Goal: Information Seeking & Learning: Learn about a topic

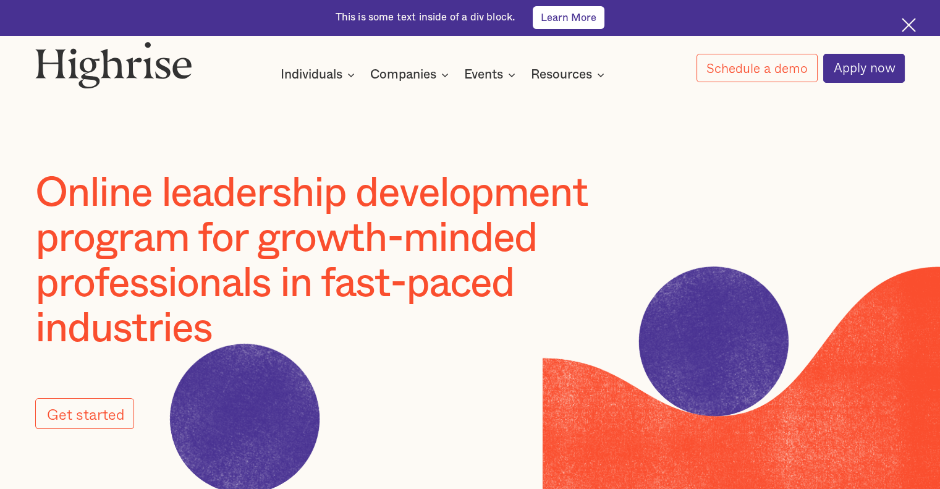
click at [589, 22] on link "Learn More" at bounding box center [569, 17] width 72 height 22
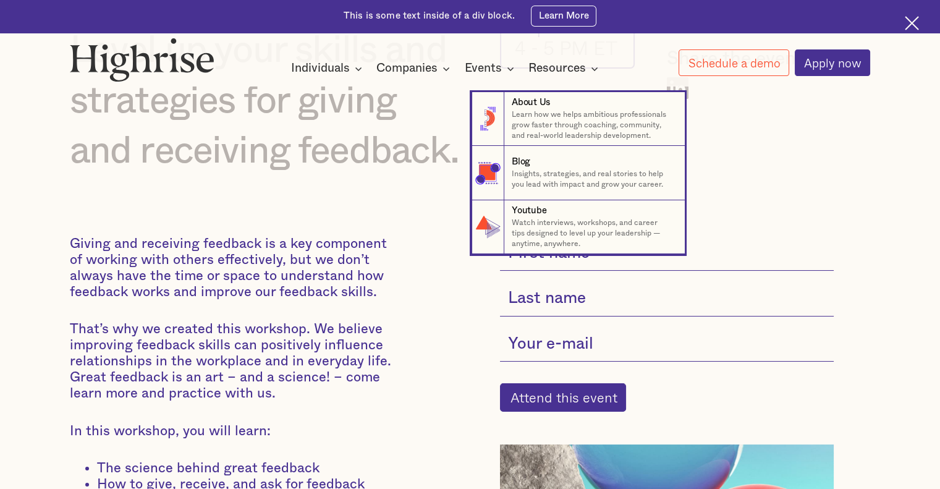
scroll to position [185, 0]
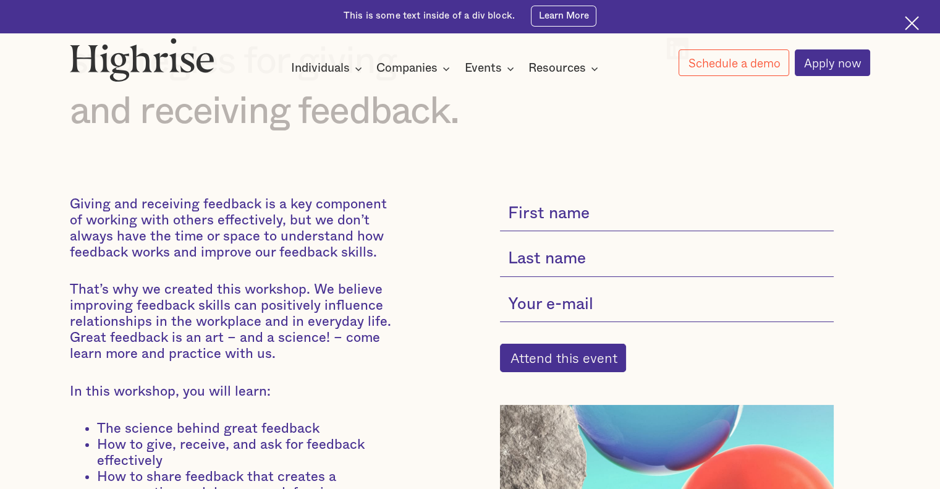
click at [292, 260] on p "Giving and receiving feedback is a key component of working with others effecti…" at bounding box center [236, 228] width 332 height 64
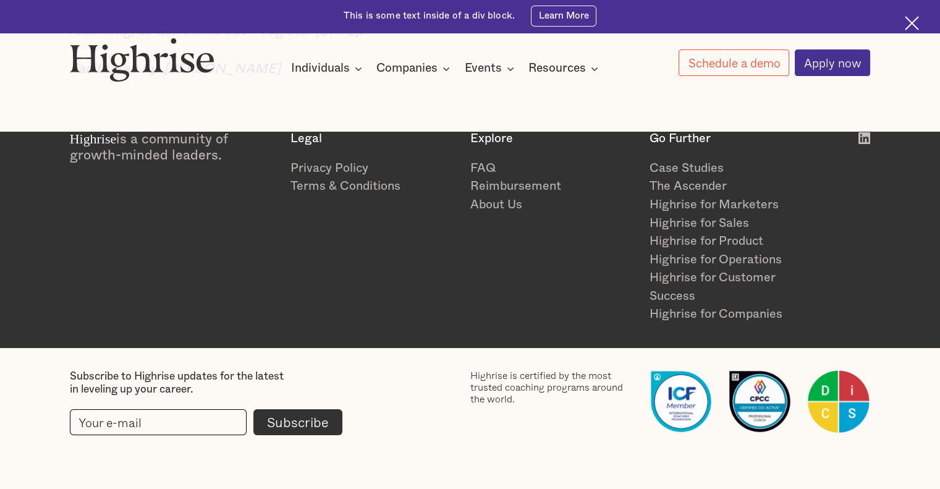
scroll to position [851, 0]
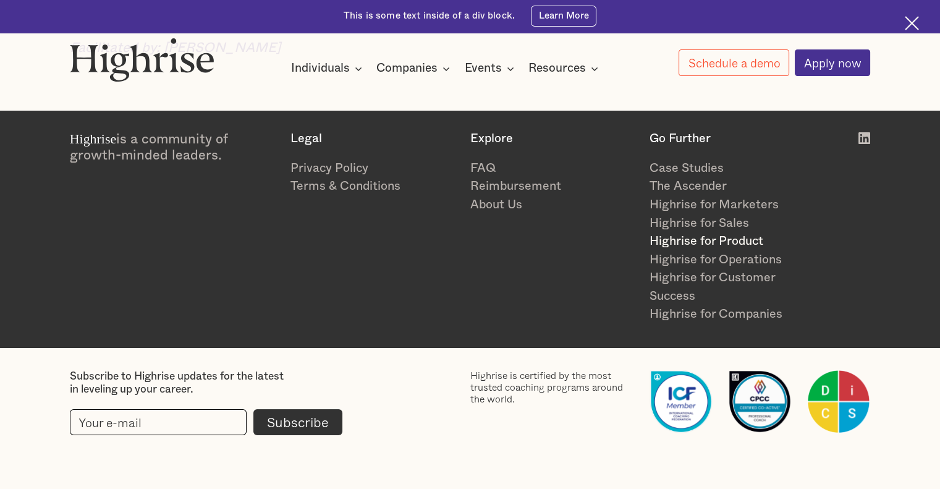
click at [705, 242] on link "Highrise for Product" at bounding box center [731, 241] width 165 height 19
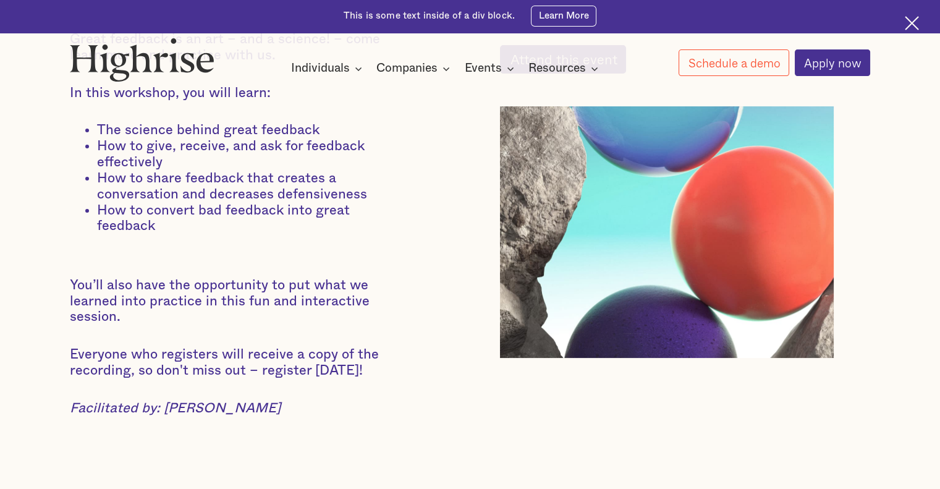
scroll to position [371, 0]
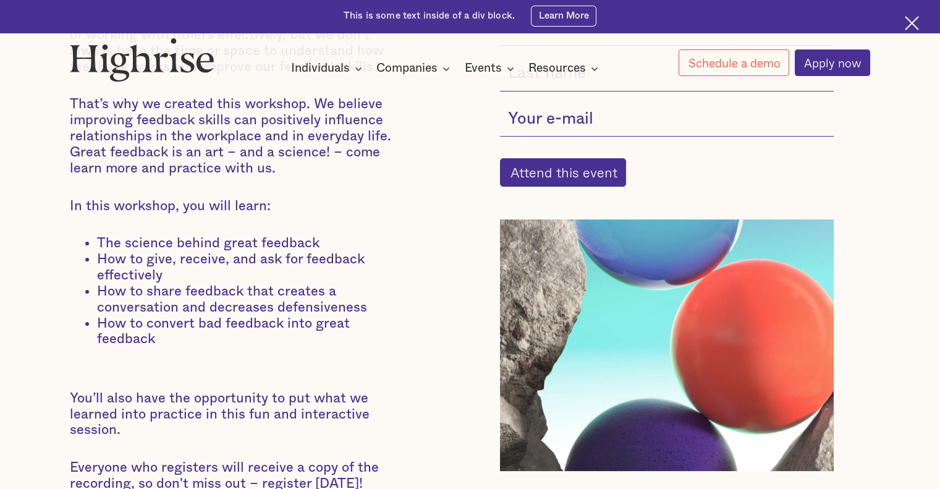
drag, startPoint x: 61, startPoint y: 207, endPoint x: 239, endPoint y: 340, distance: 222.4
click at [239, 340] on div "Basic Feedback Skills Level up your skills and strategies for giving and receiv…" at bounding box center [470, 155] width 866 height 792
copy div "In this workshop, you will learn: The science behind great feedback How to give…"
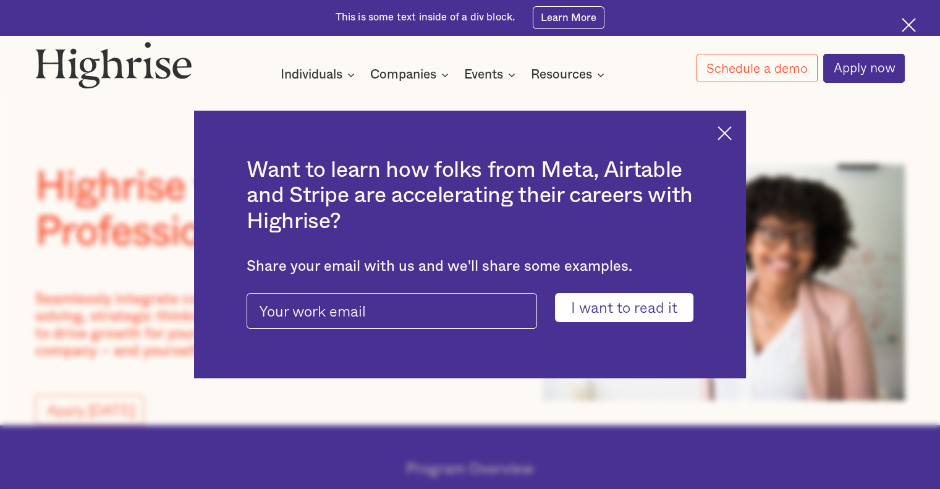
click at [732, 130] on img at bounding box center [724, 133] width 14 height 14
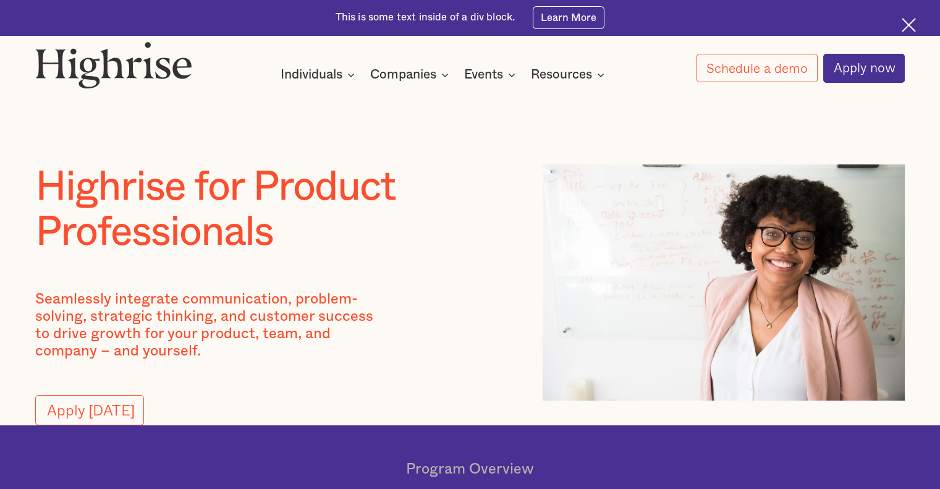
click at [322, 232] on h1 "Highrise for Product Professionals" at bounding box center [274, 209] width 478 height 90
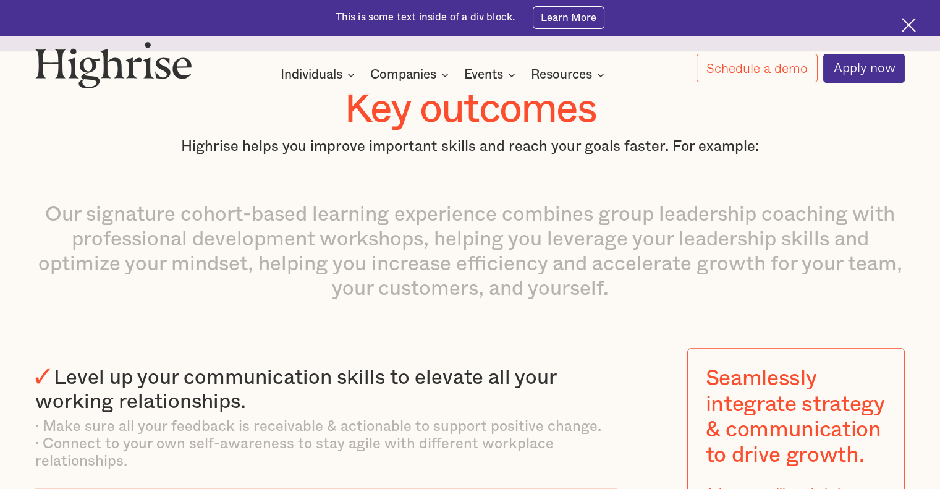
scroll to position [1545, 0]
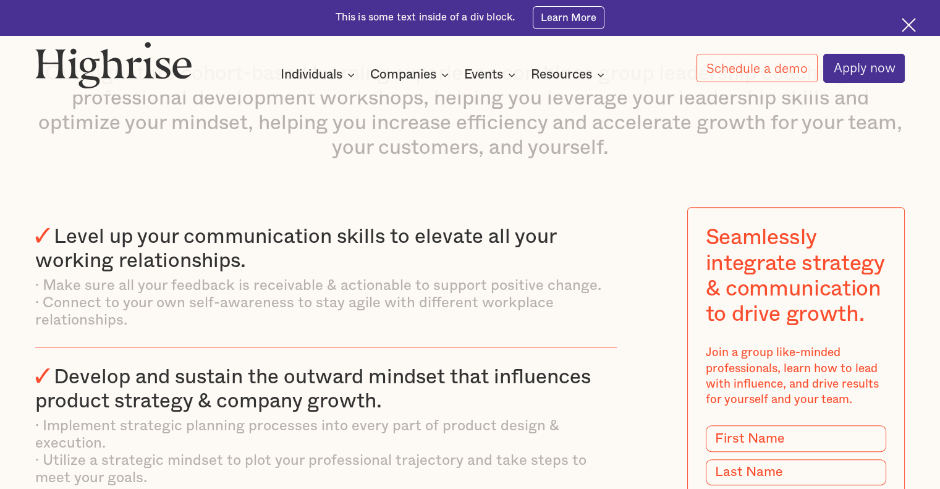
click at [56, 247] on div "Level up your communication skills to elevate all your working relationships." at bounding box center [295, 248] width 521 height 44
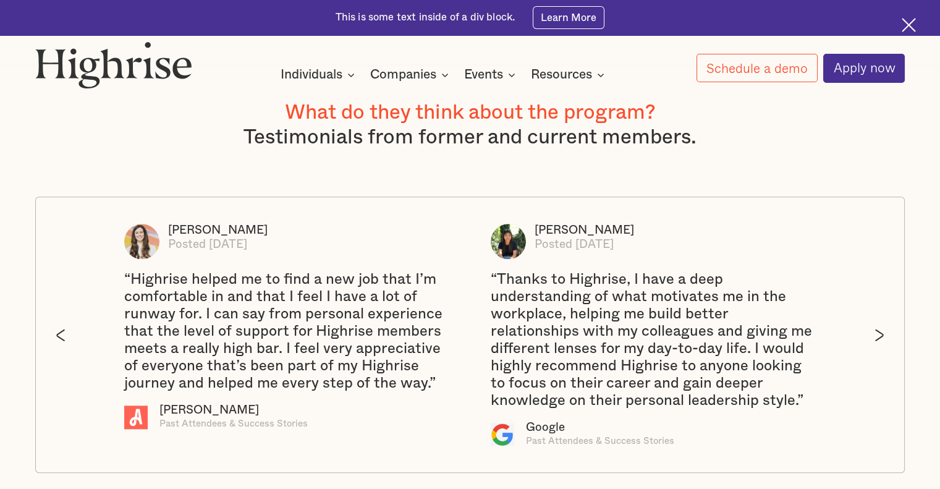
scroll to position [2348, 0]
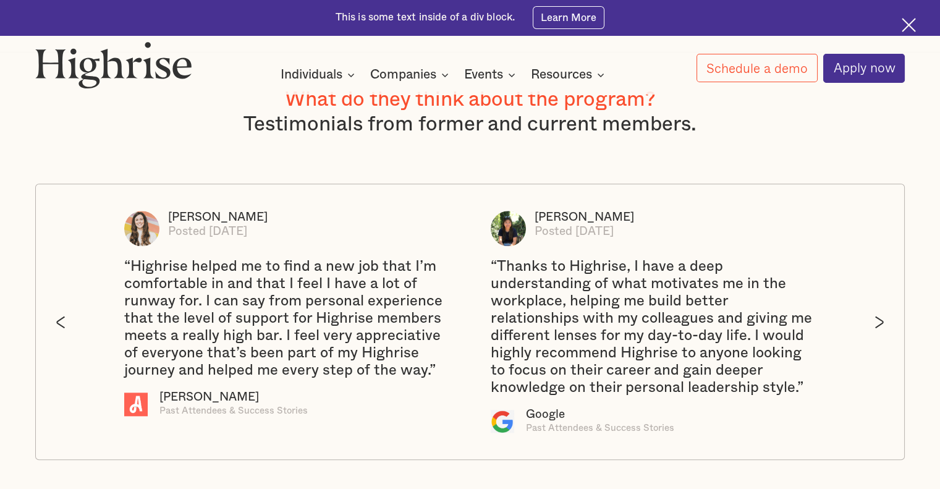
click at [28, 264] on div "What do they think about the program? Testimonials from former and current memb…" at bounding box center [470, 273] width 940 height 373
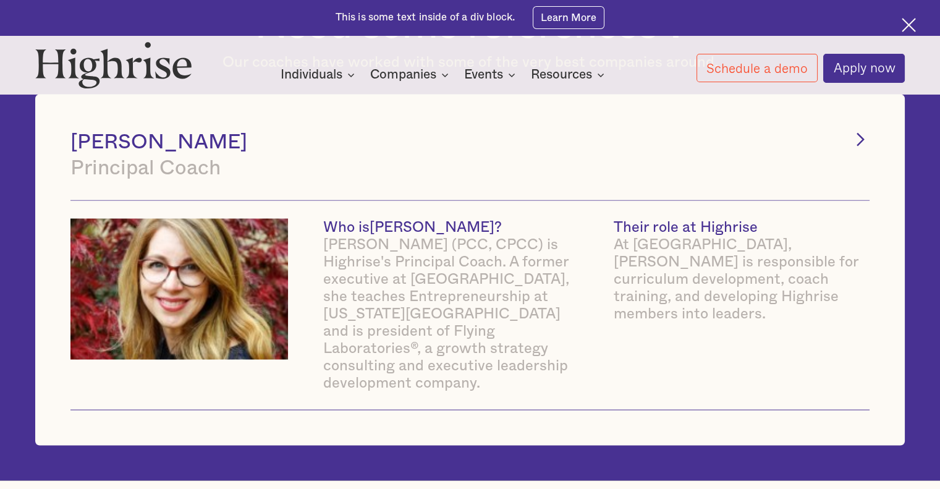
scroll to position [4325, 0]
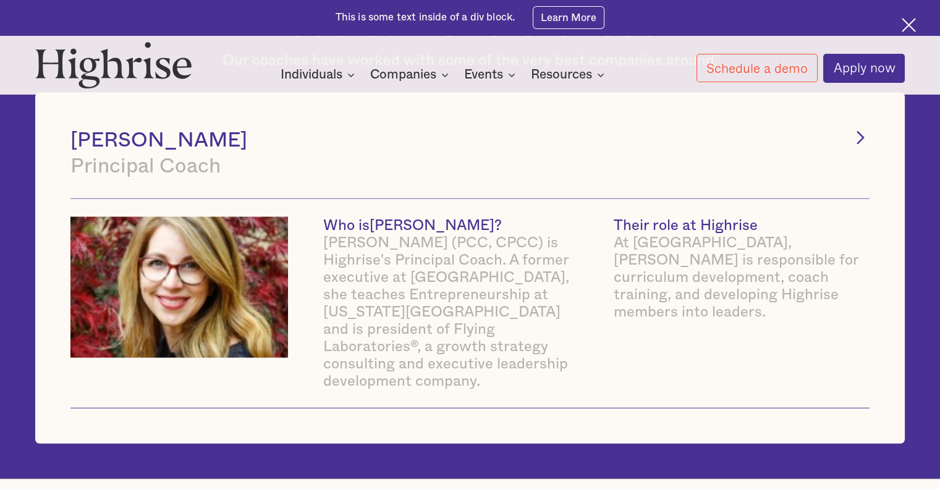
click at [662, 301] on div "At Highrise, Jen is responsible for curriculum development, coach training, and…" at bounding box center [742, 277] width 256 height 87
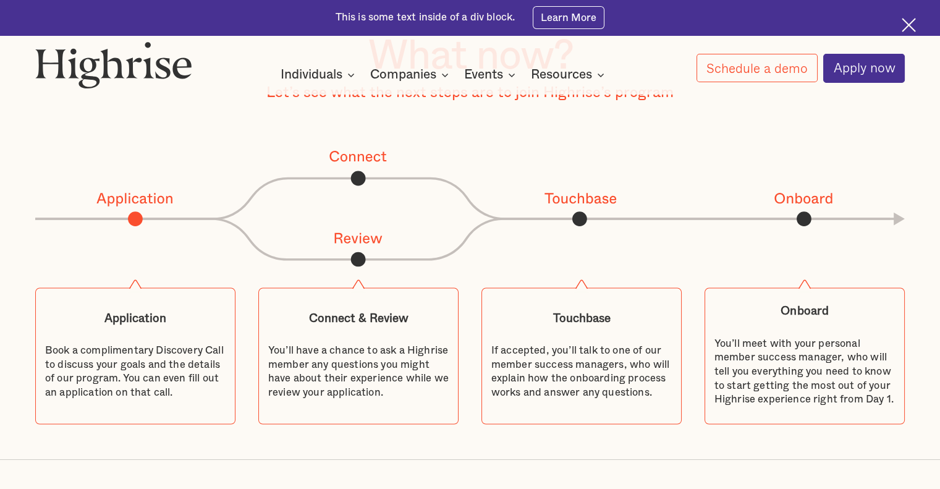
scroll to position [4820, 0]
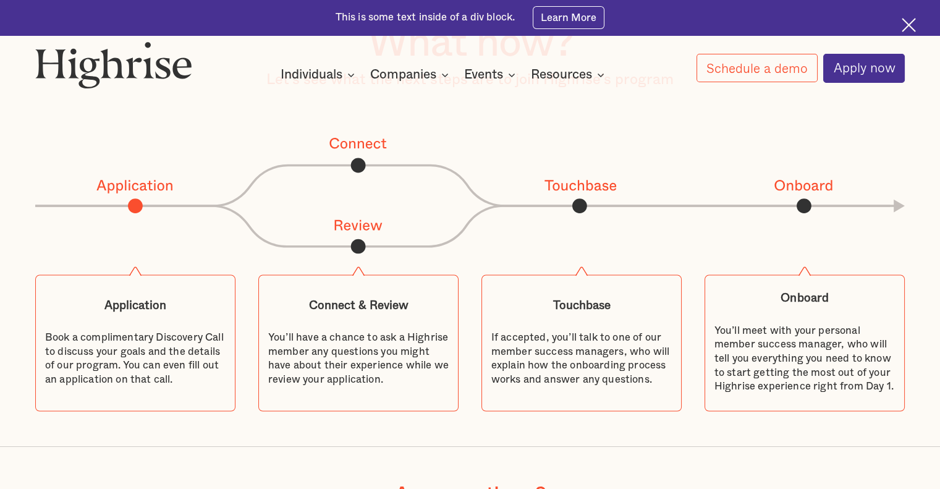
click at [392, 285] on div "Connect Application Review Touchbase Onboard Application Book a complimentary D…" at bounding box center [469, 273] width 869 height 276
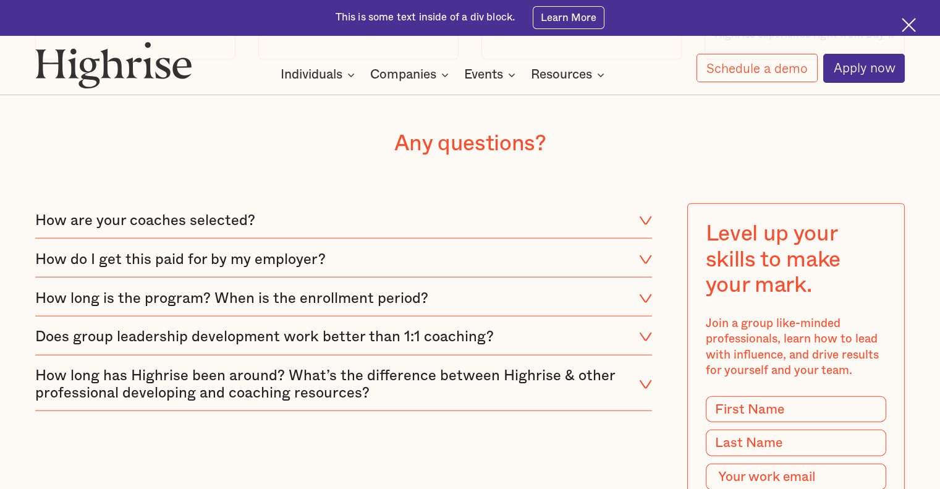
scroll to position [5190, 0]
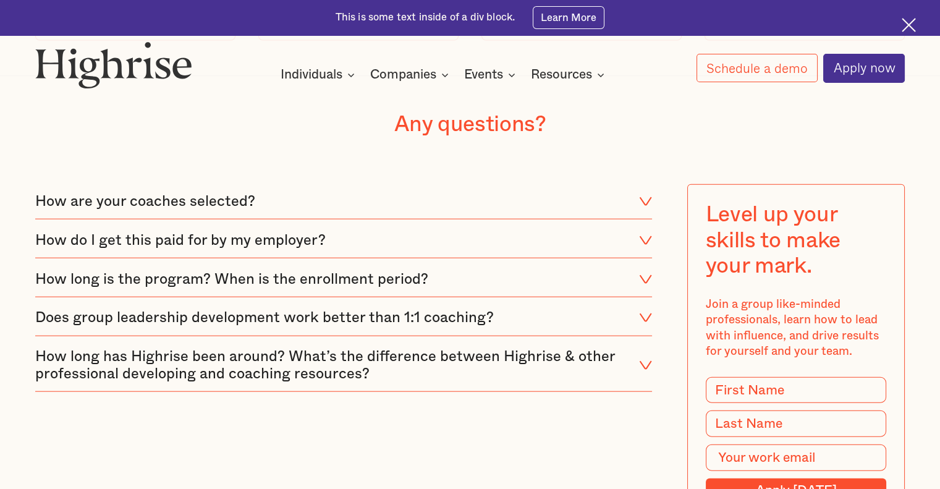
click at [329, 258] on div "How do I get this paid for by my employer?" at bounding box center [343, 240] width 617 height 35
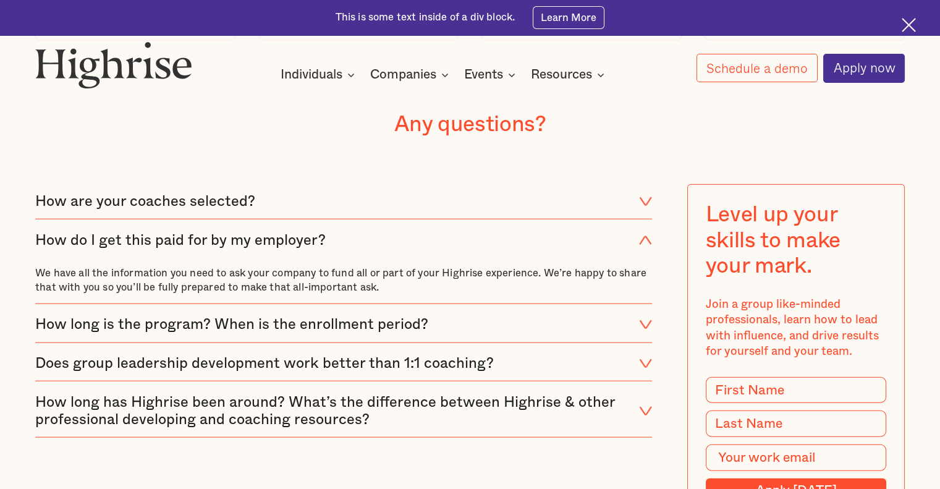
click at [329, 258] on div "How do I get this paid for by my employer?" at bounding box center [343, 240] width 617 height 35
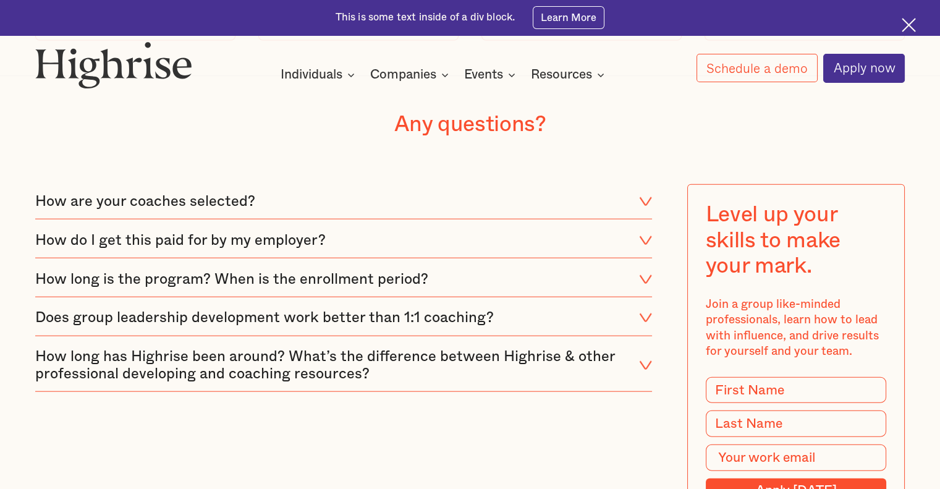
click at [363, 326] on div "Does group leadership development work better than 1:1 coaching?" at bounding box center [264, 317] width 458 height 17
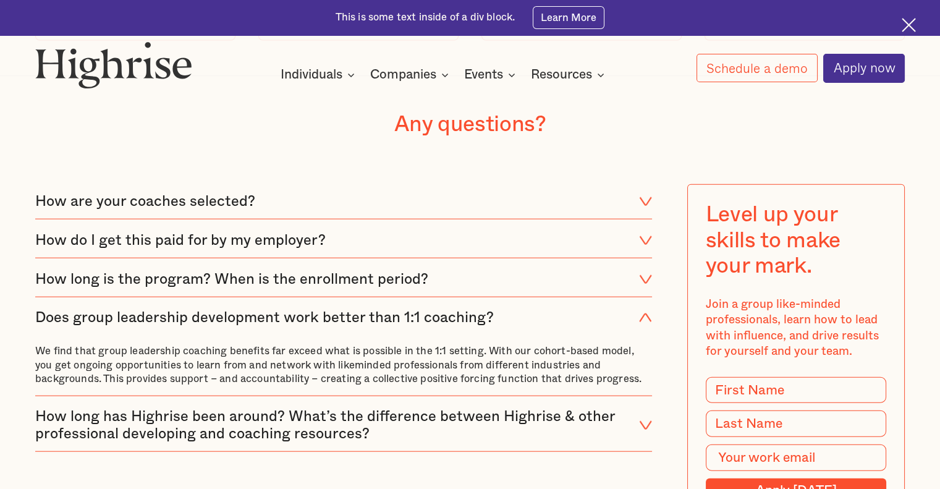
click at [363, 326] on div "Does group leadership development work better than 1:1 coaching?" at bounding box center [264, 317] width 458 height 17
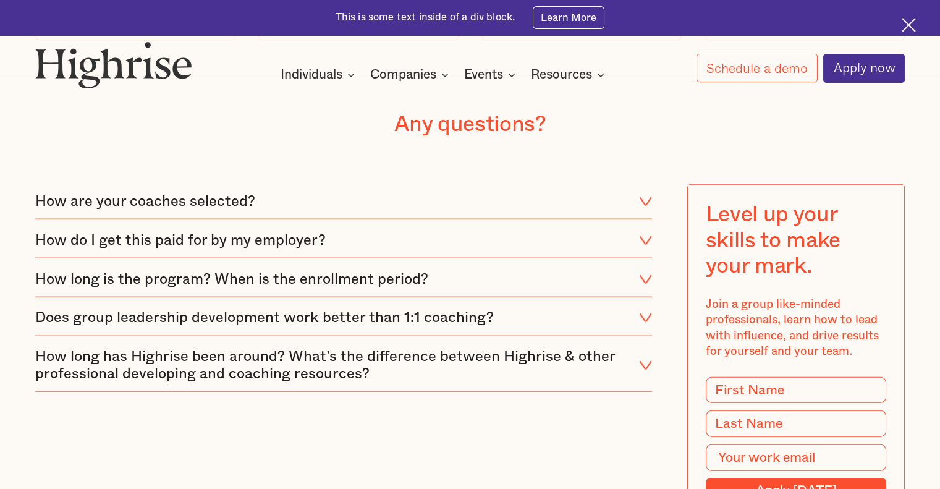
click at [363, 382] on div "How long has Highrise been around? What’s the difference between Highrise & oth…" at bounding box center [331, 365] width 592 height 35
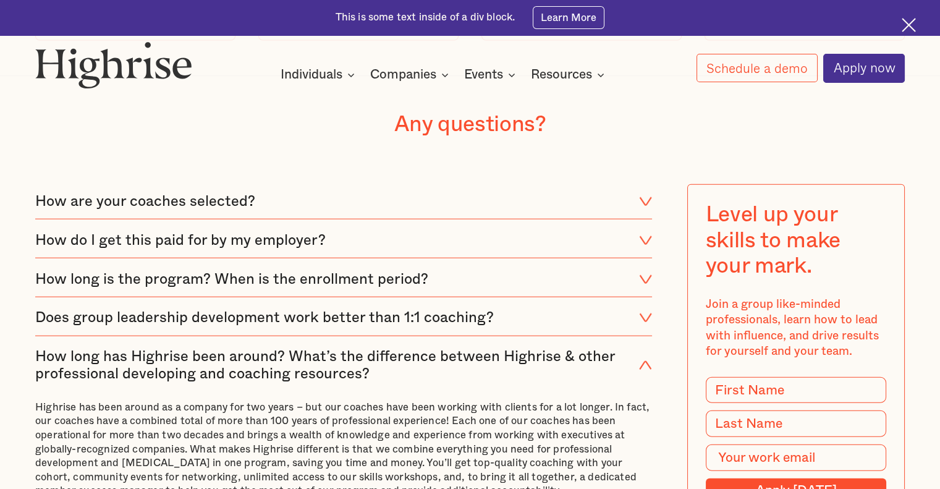
click at [363, 382] on div "How long has Highrise been around? What’s the difference between Highrise & oth…" at bounding box center [331, 365] width 592 height 35
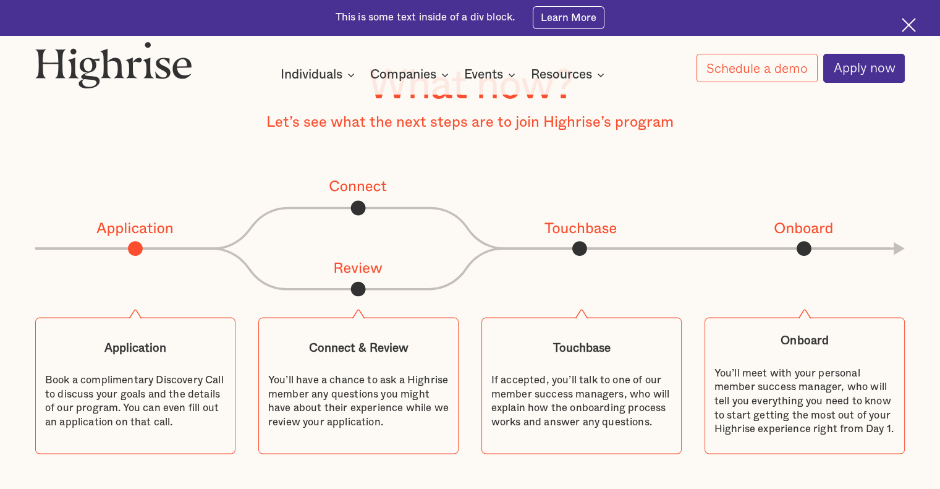
scroll to position [4758, 0]
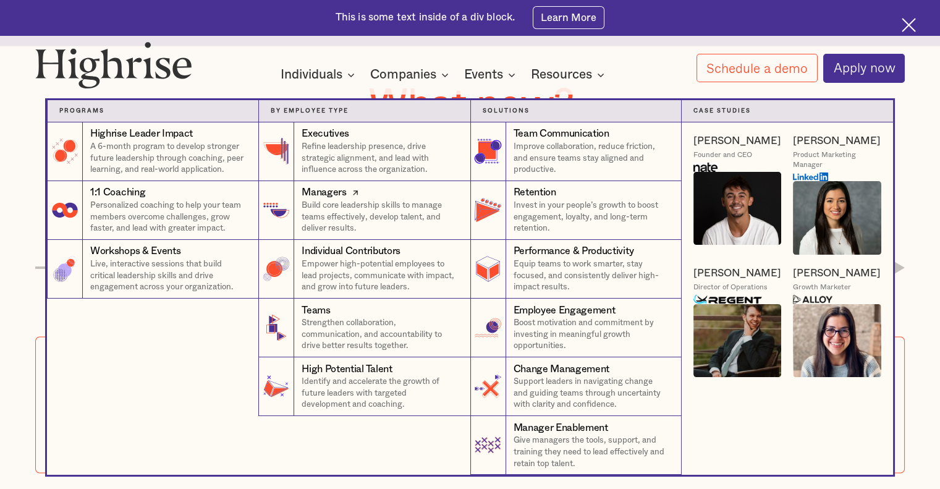
click at [331, 196] on div "Managers" at bounding box center [324, 192] width 44 height 14
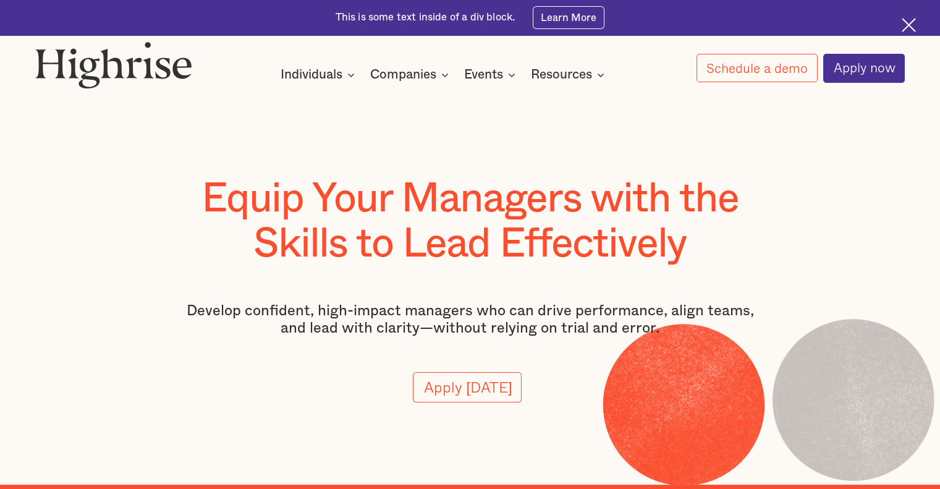
click at [264, 212] on h1 "Equip Your Managers with the Skills to Lead Effectively" at bounding box center [469, 221] width 591 height 90
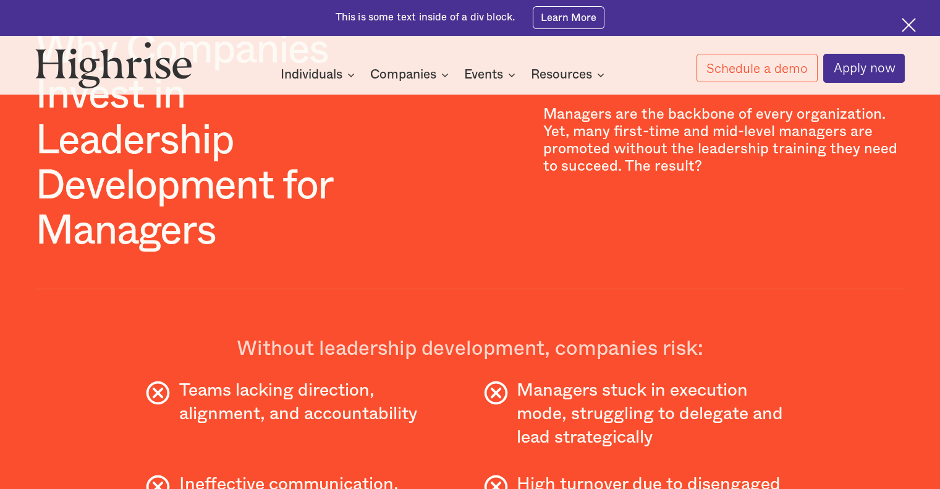
scroll to position [494, 0]
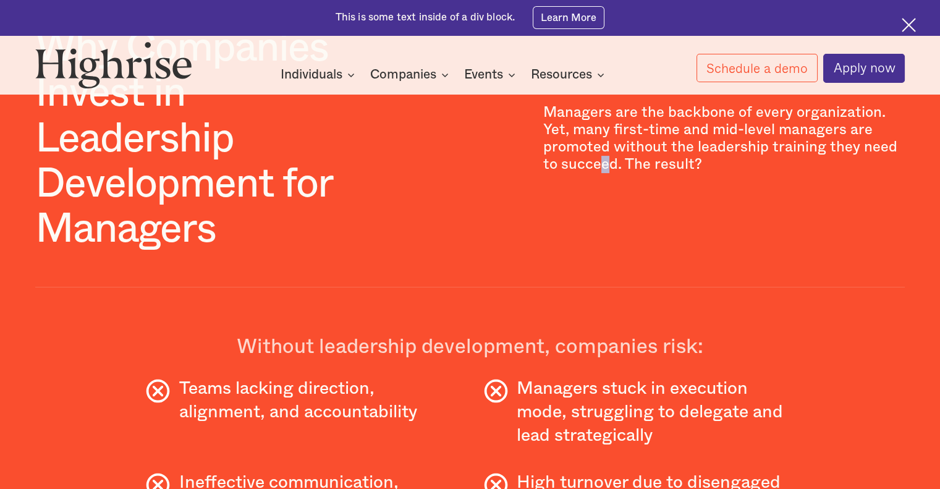
click at [608, 189] on div "Why Companies Invest in Leadership Development for Managers Managers are the ba…" at bounding box center [469, 156] width 869 height 262
click at [610, 184] on div "Why Companies Invest in Leadership Development for Managers Managers are the ba…" at bounding box center [469, 156] width 869 height 262
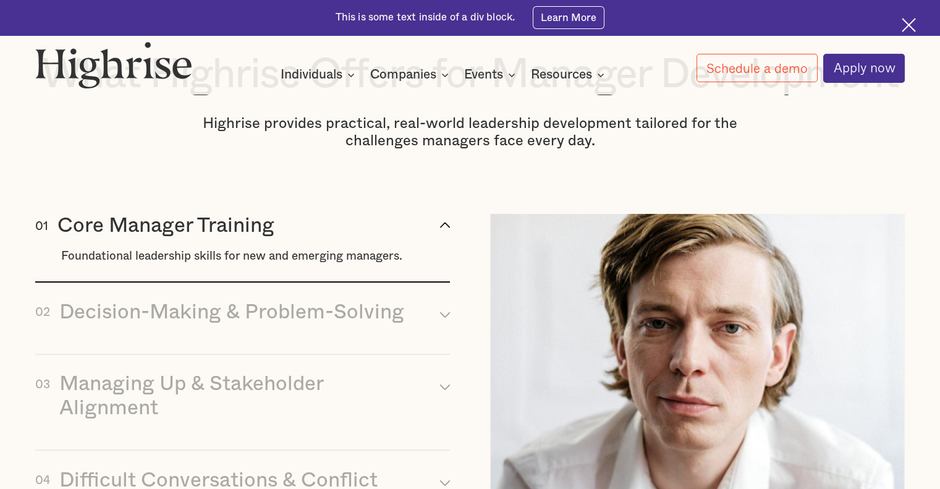
scroll to position [1236, 0]
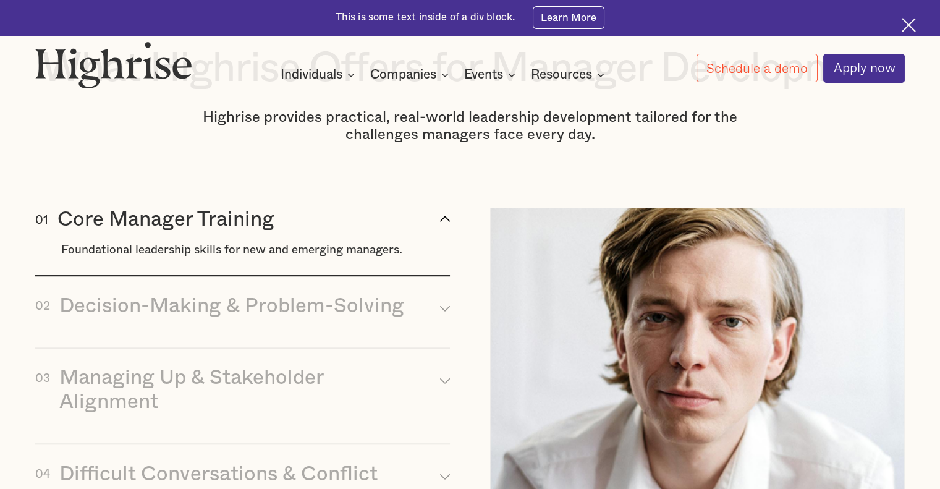
click at [445, 227] on div "arrow_up [#337] Created with Sketch." at bounding box center [445, 221] width 10 height 14
click at [447, 224] on icon "arrow_up [#337] Created with Sketch." at bounding box center [445, 219] width 10 height 10
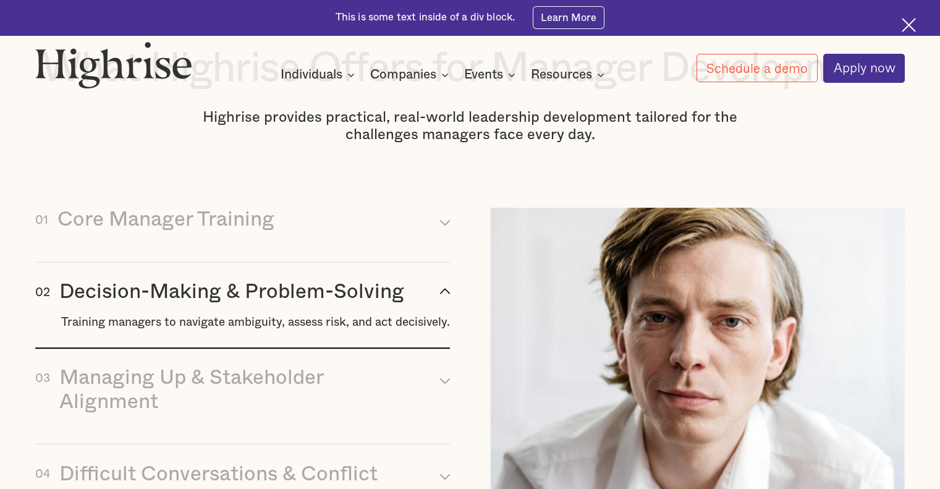
click at [442, 296] on icon "arrow_up [#337] Created with Sketch." at bounding box center [445, 291] width 10 height 10
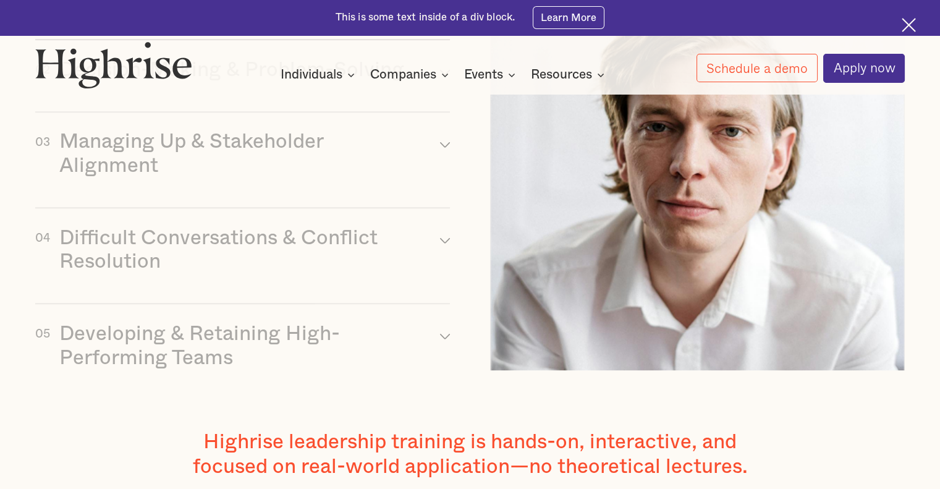
scroll to position [1483, 0]
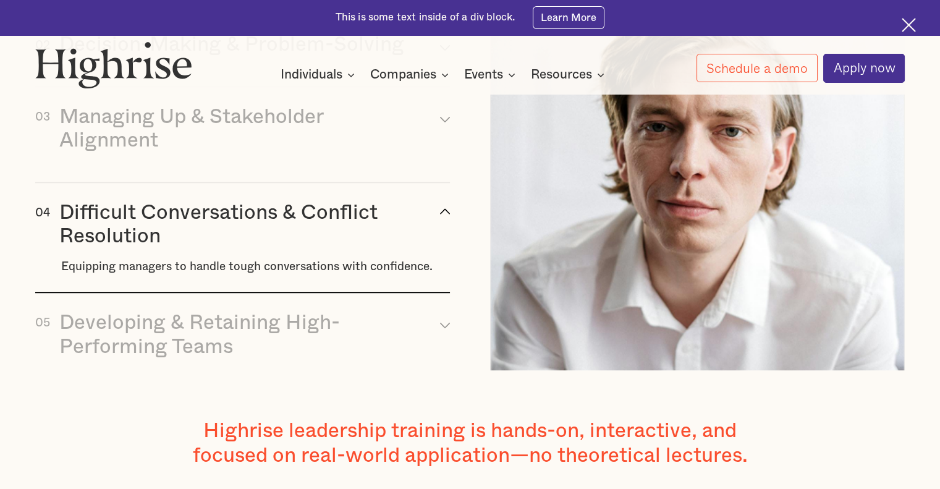
click at [129, 248] on div "Difficult Conversations & Conflict Resolution" at bounding box center [235, 225] width 352 height 48
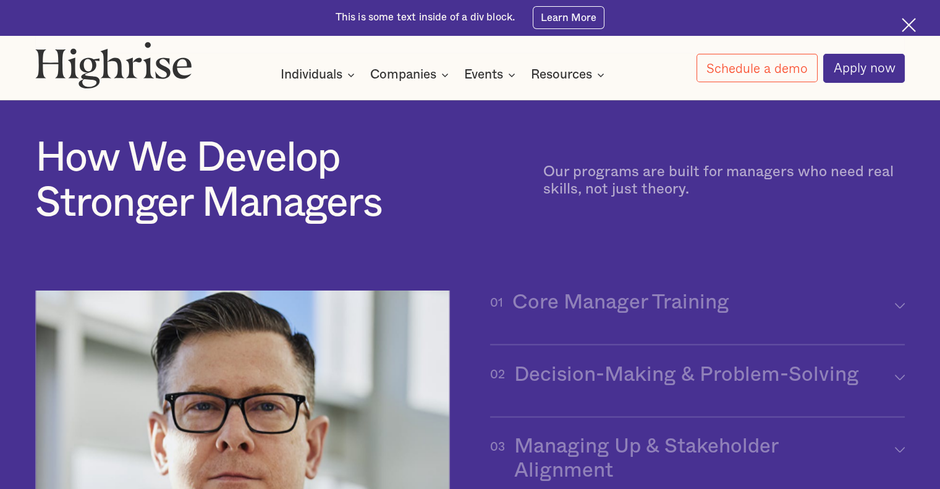
scroll to position [3453, 0]
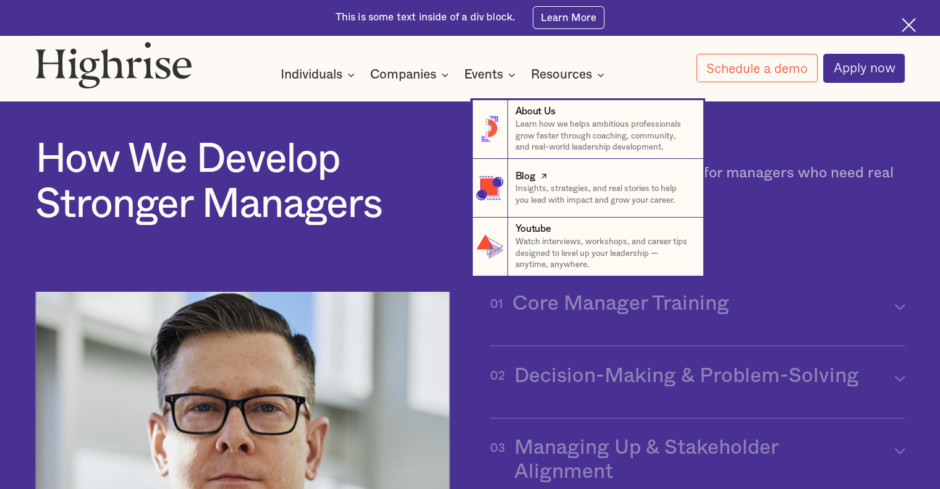
click at [554, 195] on p "Insights, strategies, and real stories to help you lead with impact and grow yo…" at bounding box center [603, 194] width 176 height 23
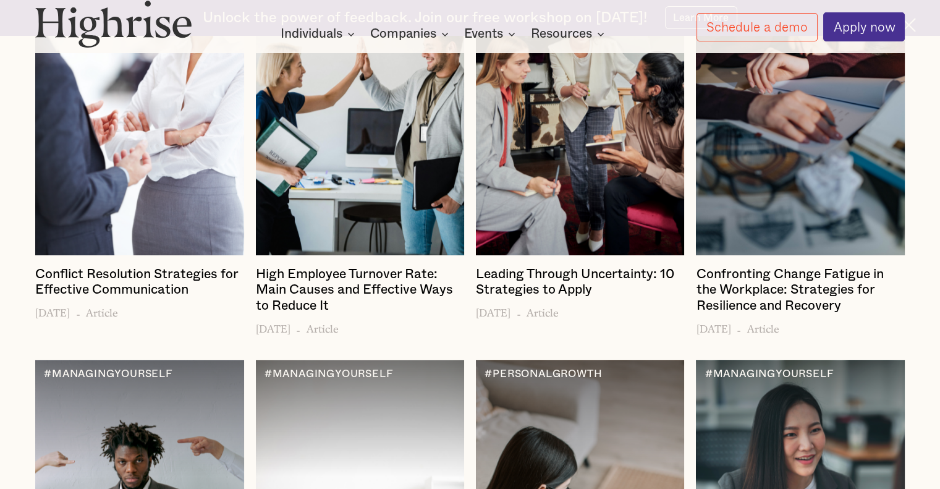
scroll to position [1977, 0]
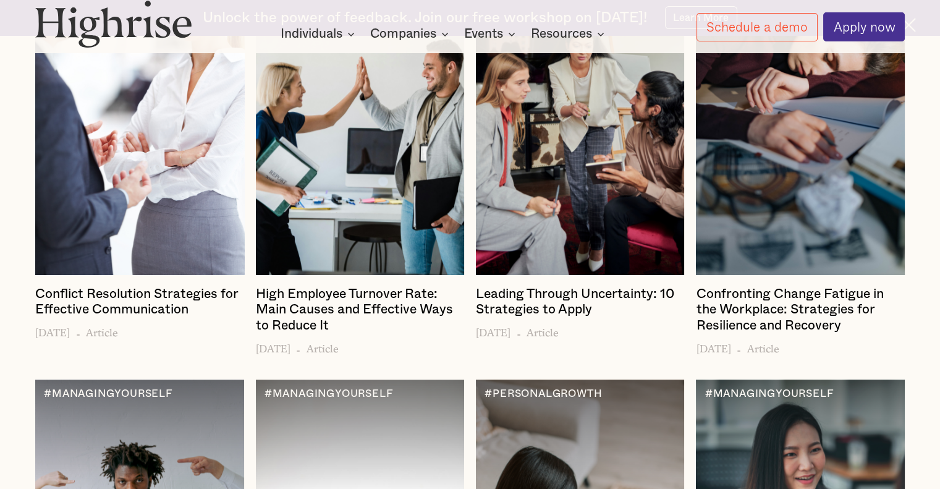
click at [99, 286] on h4 "Conflict Resolution Strategies for Effective Communication" at bounding box center [139, 302] width 208 height 32
